Goal: Transaction & Acquisition: Download file/media

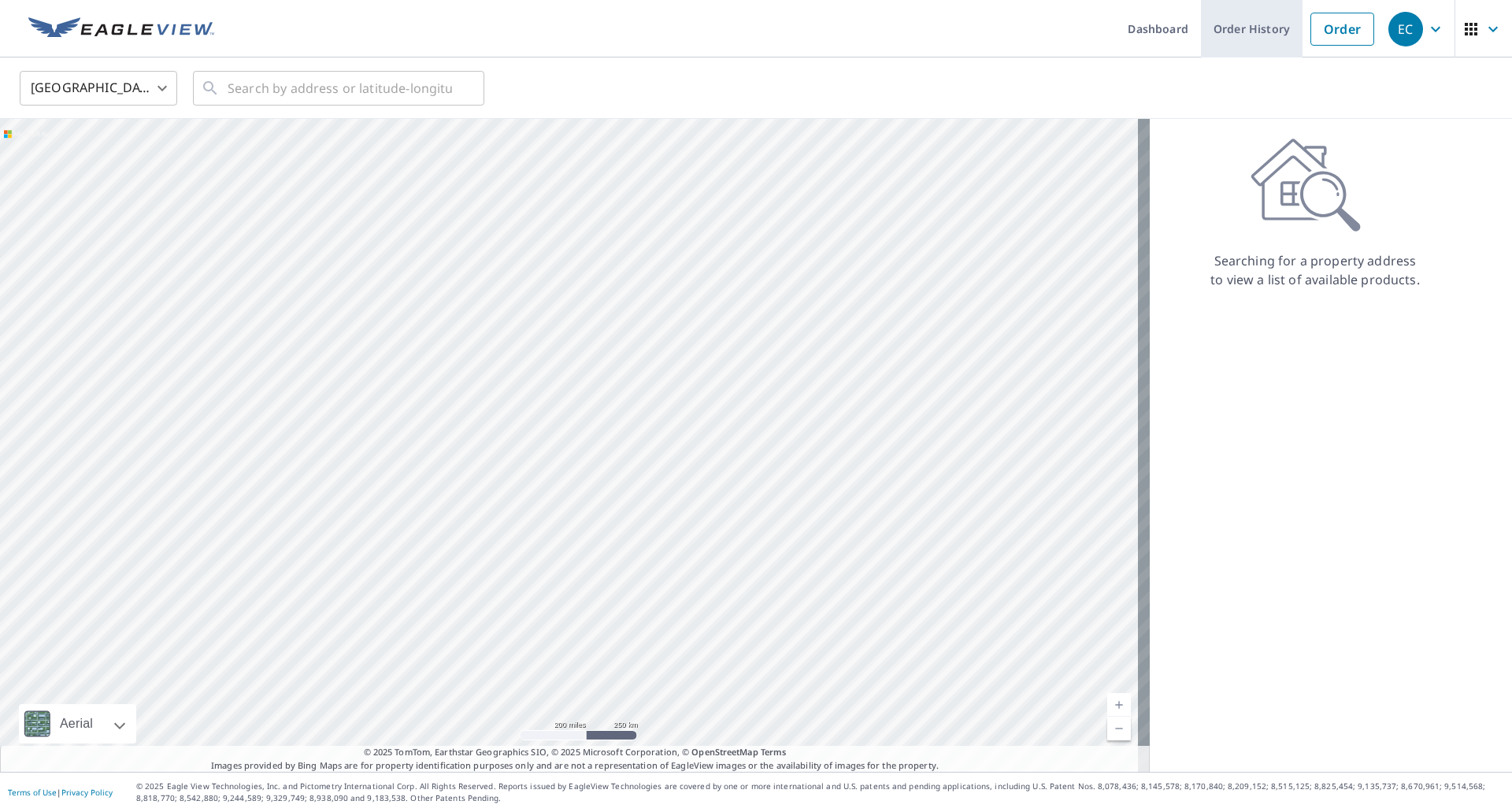
click at [1227, 21] on link "Order History" at bounding box center [1251, 29] width 101 height 58
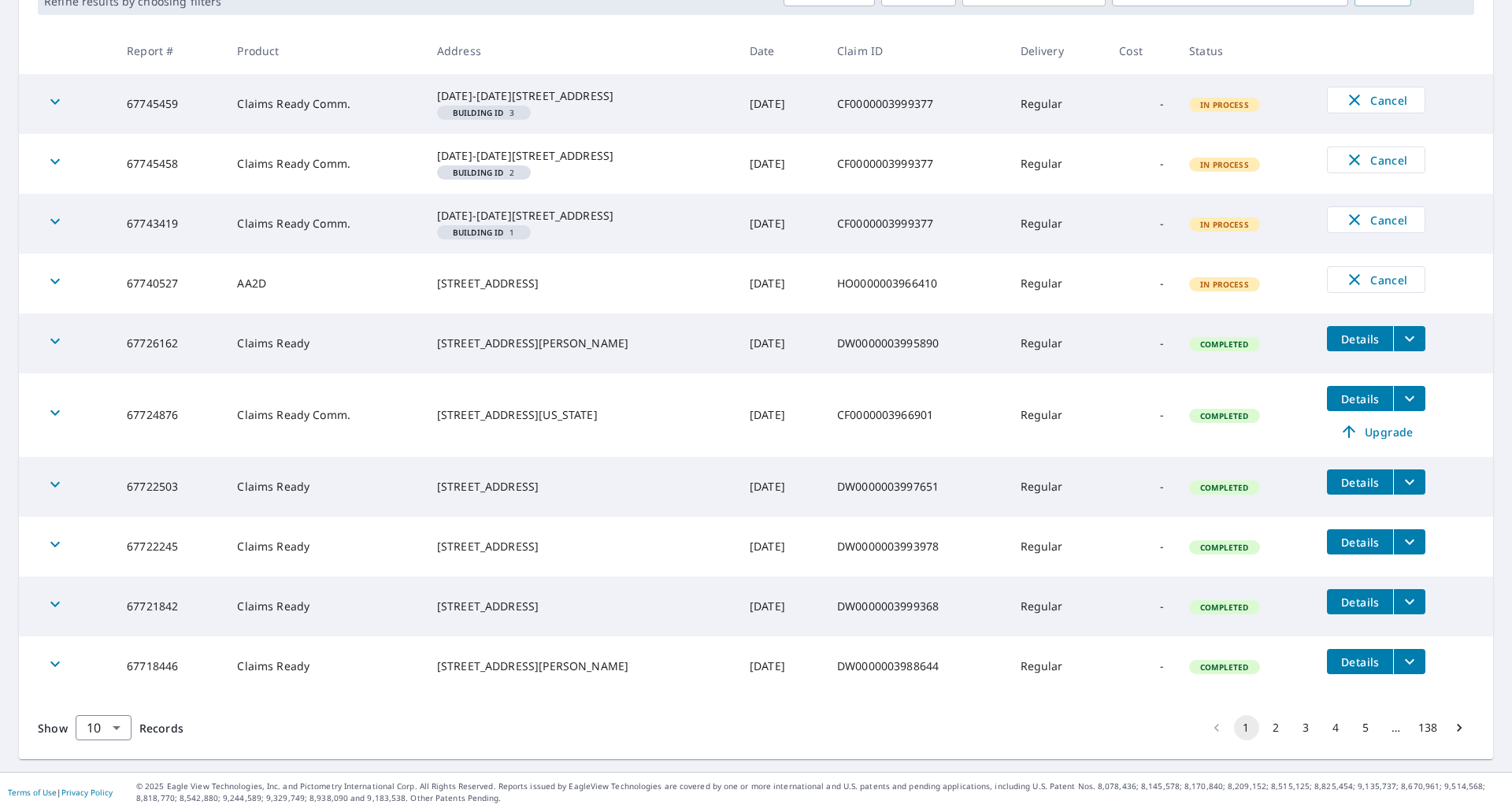
scroll to position [313, 0]
click at [121, 729] on body "EC EC Dashboard Order History Order EC Dashboard / Order History Order History …" at bounding box center [756, 406] width 1512 height 812
click at [107, 718] on li "25" at bounding box center [102, 722] width 56 height 29
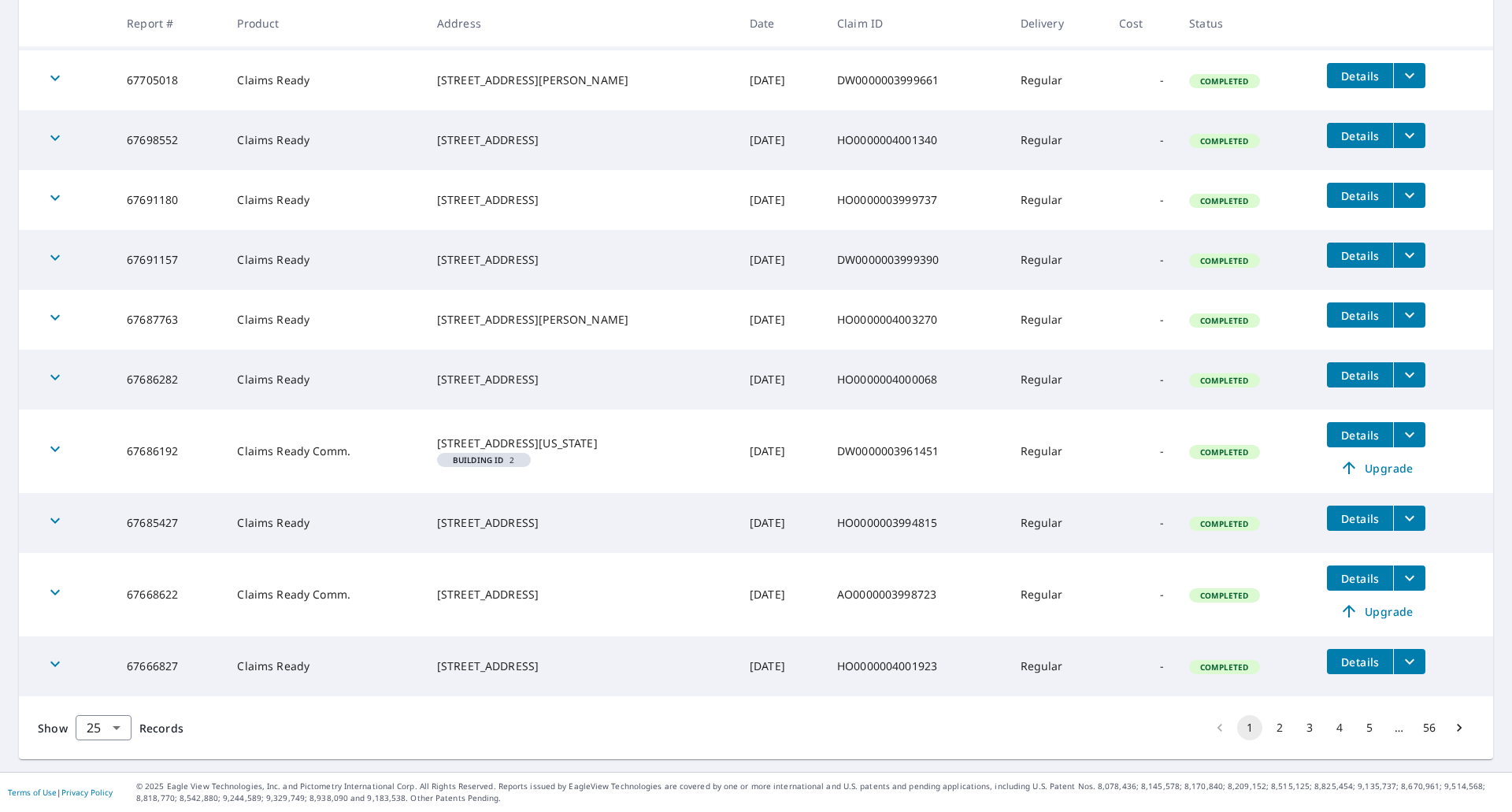
scroll to position [1258, 0]
click at [157, 589] on td "67668622" at bounding box center [169, 595] width 110 height 83
click at [53, 586] on icon "button" at bounding box center [55, 592] width 19 height 19
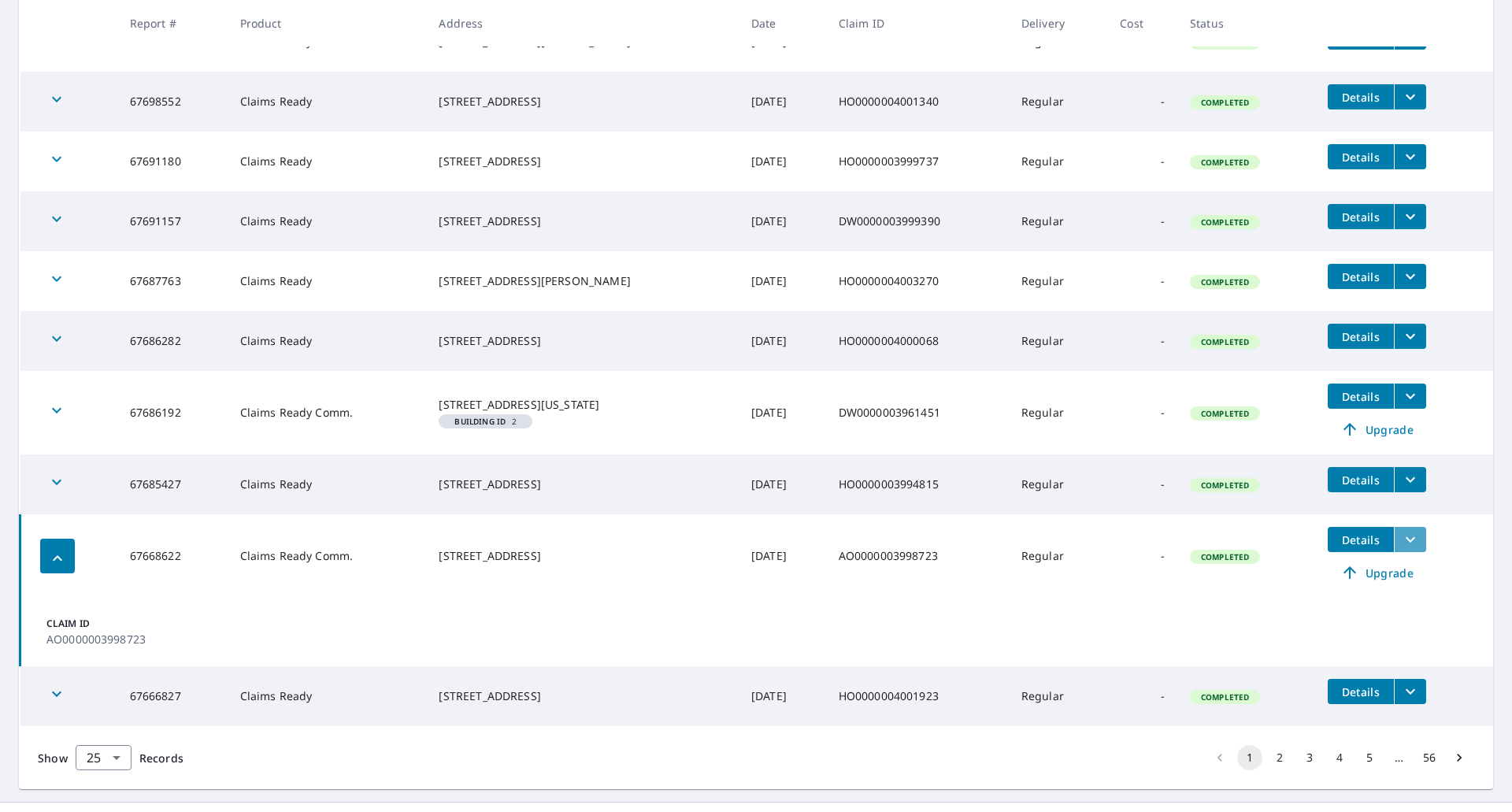
click at [1425, 552] on button "filesDropdownBtn-67668622" at bounding box center [1410, 538] width 33 height 25
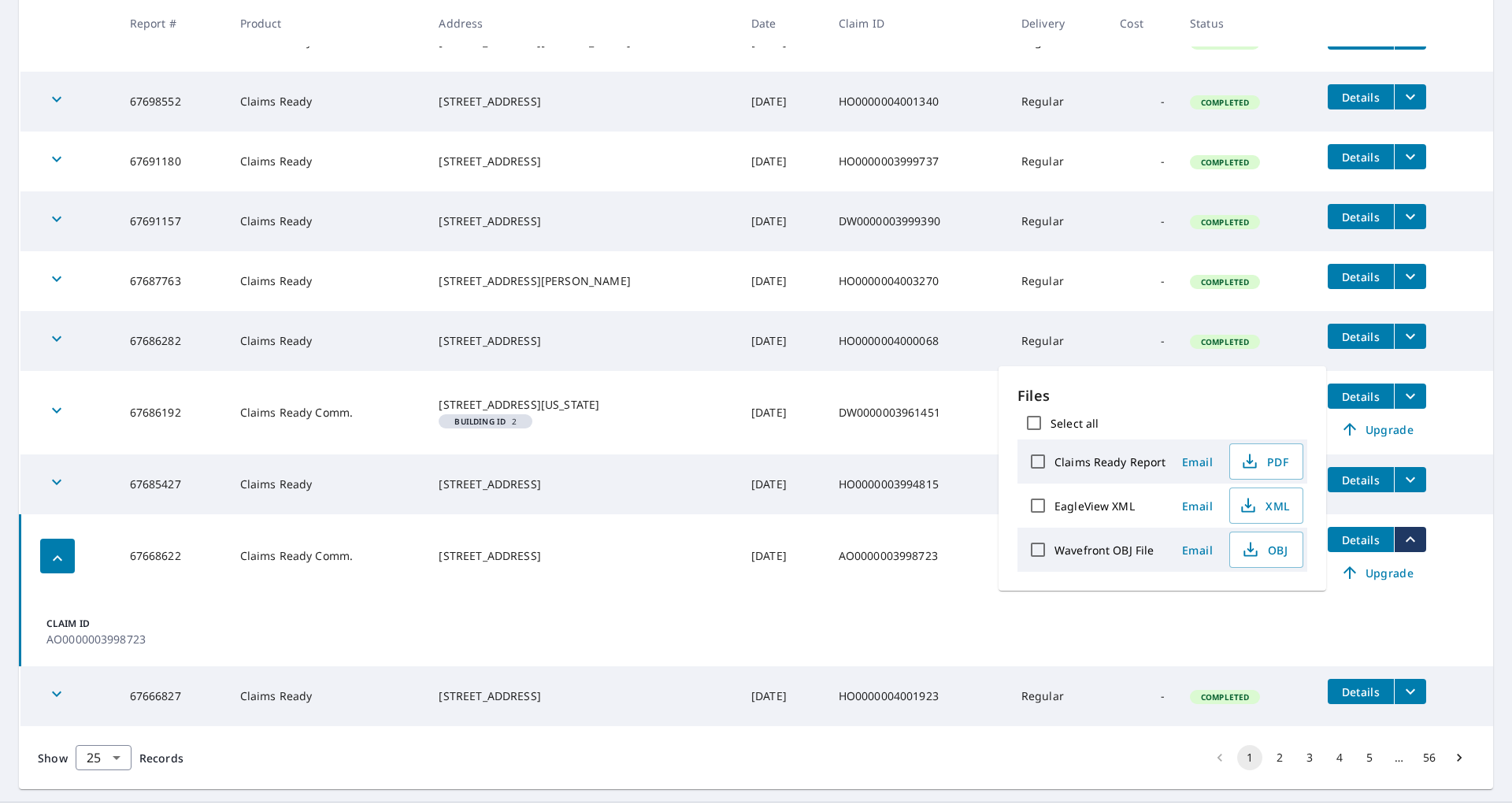
click at [1037, 504] on input "EagleView XML" at bounding box center [1037, 505] width 33 height 33
checkbox input "true"
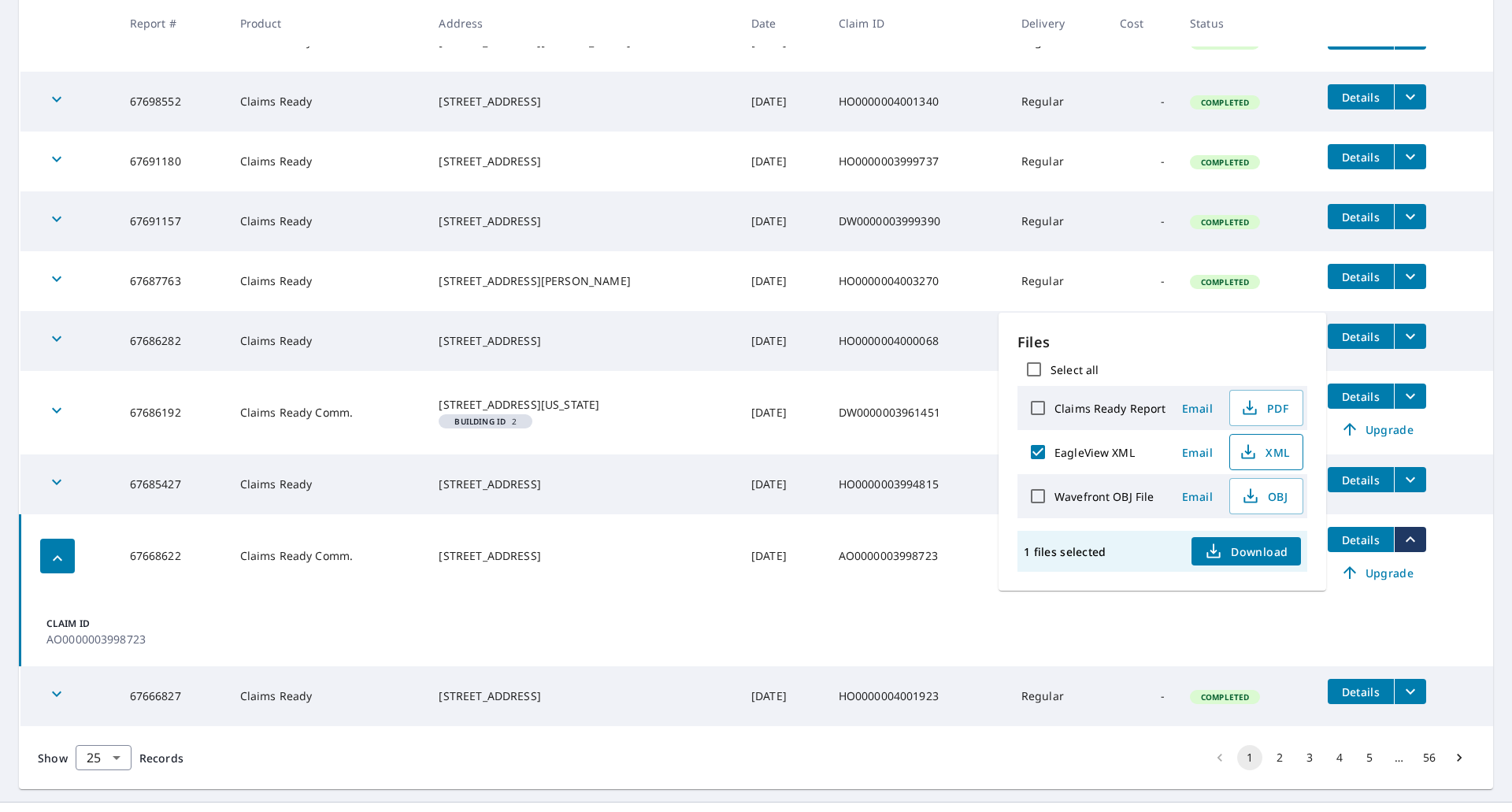
click at [1274, 454] on span "XML" at bounding box center [1264, 451] width 51 height 19
click at [1357, 547] on span "Details" at bounding box center [1361, 539] width 48 height 15
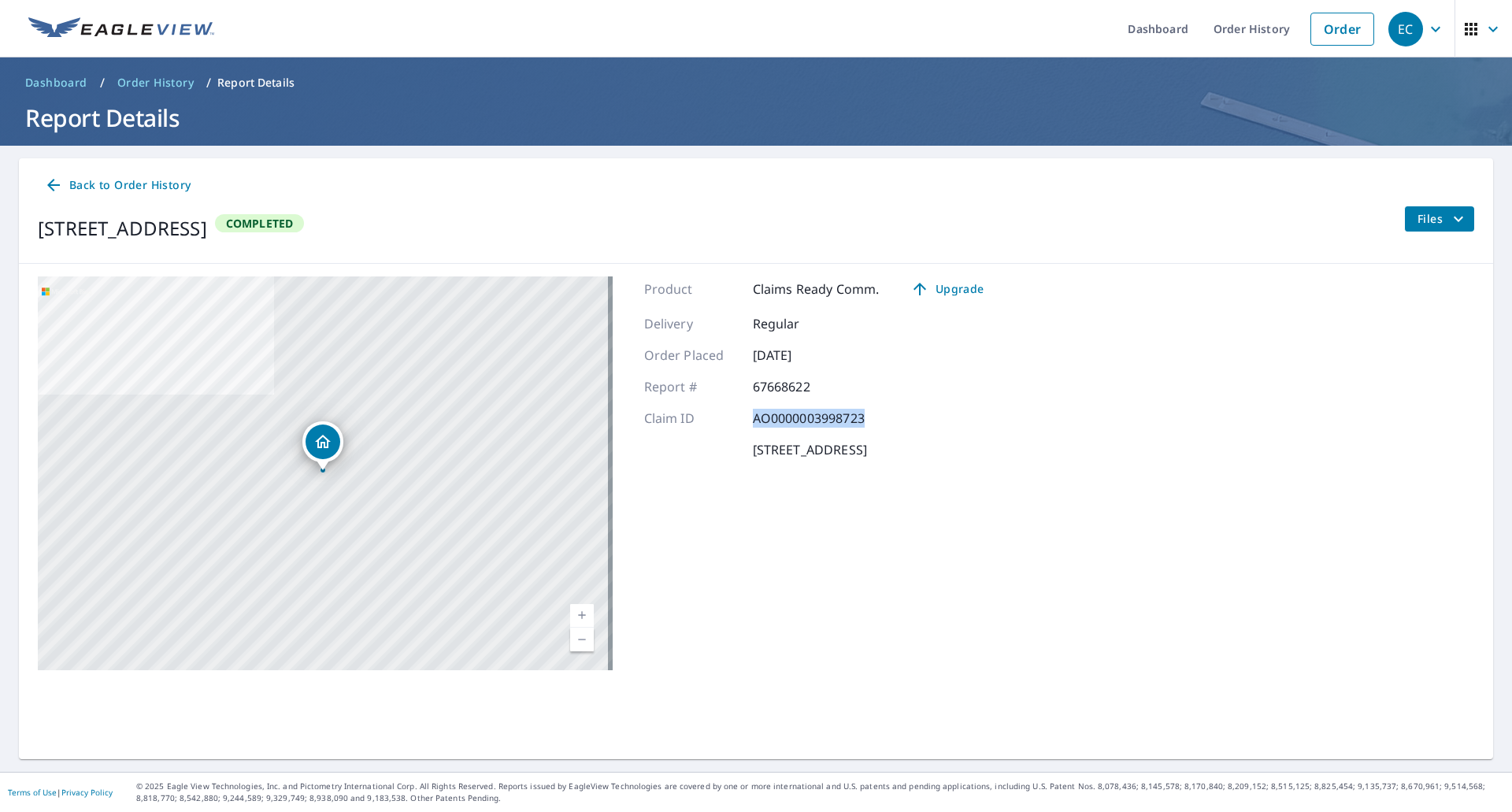
drag, startPoint x: 866, startPoint y: 414, endPoint x: 749, endPoint y: 425, distance: 117.5
click at [749, 425] on div "Claim ID AO0000003998723" at bounding box center [821, 417] width 353 height 19
copy p "AO0000003998723"
